Goal: Task Accomplishment & Management: Complete application form

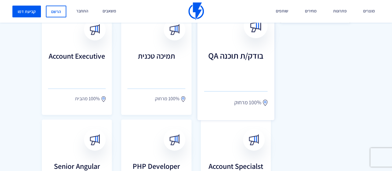
scroll to position [341, 0]
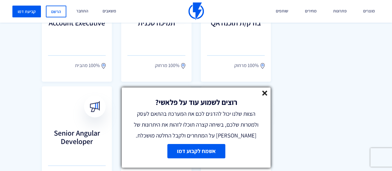
click at [262, 93] on icon at bounding box center [264, 92] width 5 height 5
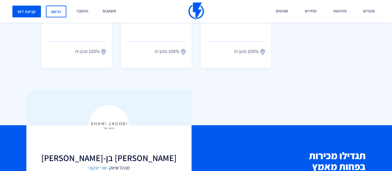
scroll to position [372, 0]
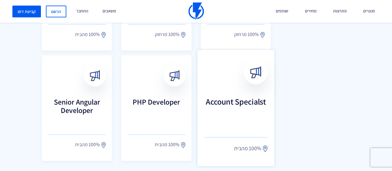
click at [238, 104] on h3 "Account Specialst" at bounding box center [236, 110] width 64 height 27
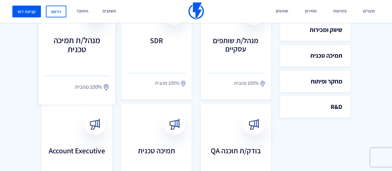
scroll to position [248, 0]
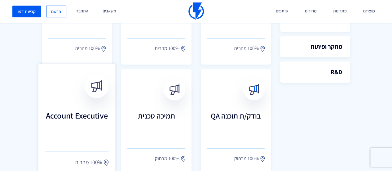
click at [87, 107] on link "Account Executive 100% מהבית" at bounding box center [76, 122] width 77 height 116
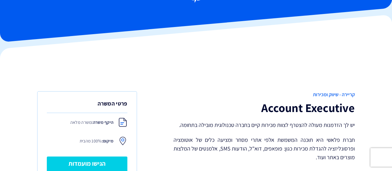
scroll to position [62, 0]
